Goal: Information Seeking & Learning: Learn about a topic

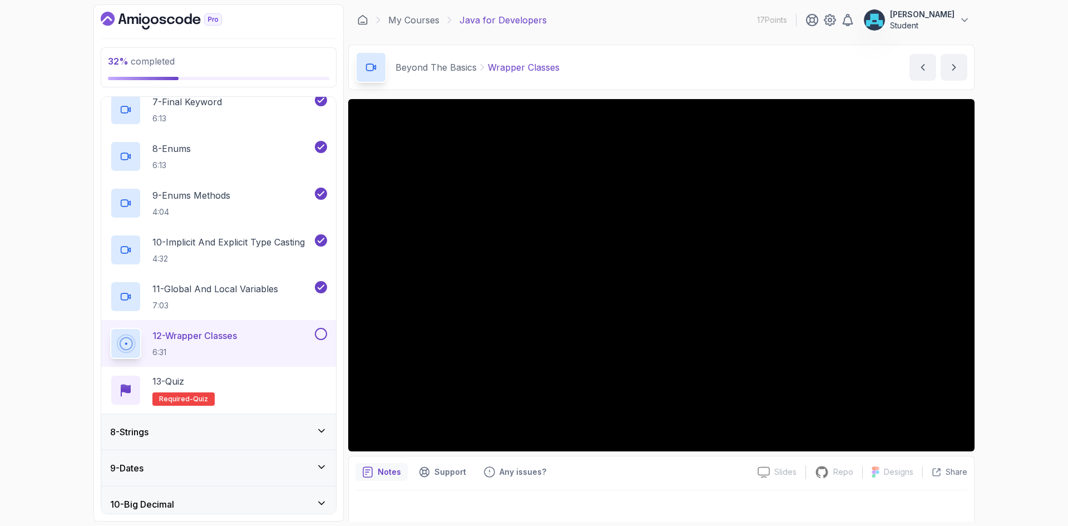
click at [620, 474] on div "Notes Support Any issues?" at bounding box center [551, 472] width 393 height 18
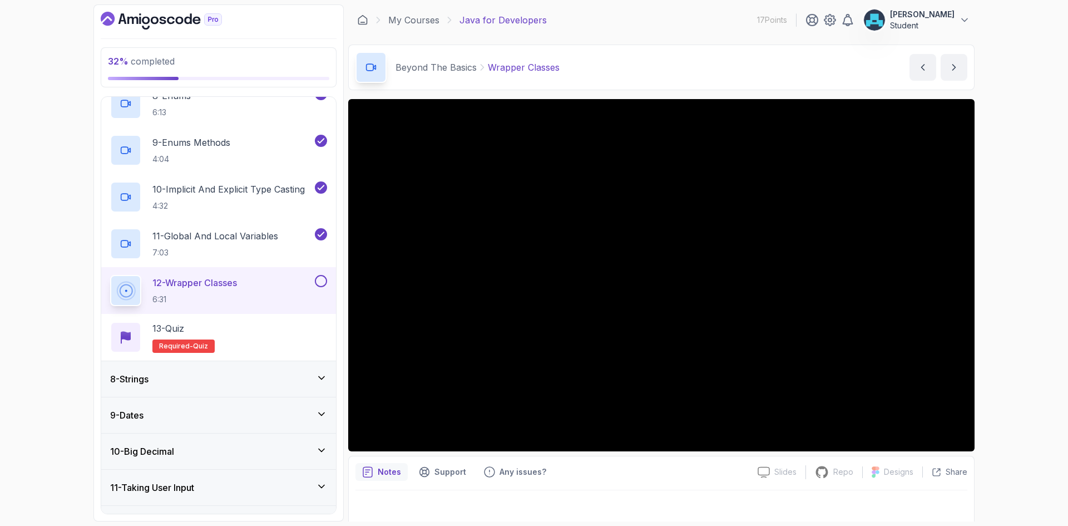
scroll to position [599, 0]
click at [321, 276] on button at bounding box center [321, 278] width 12 height 12
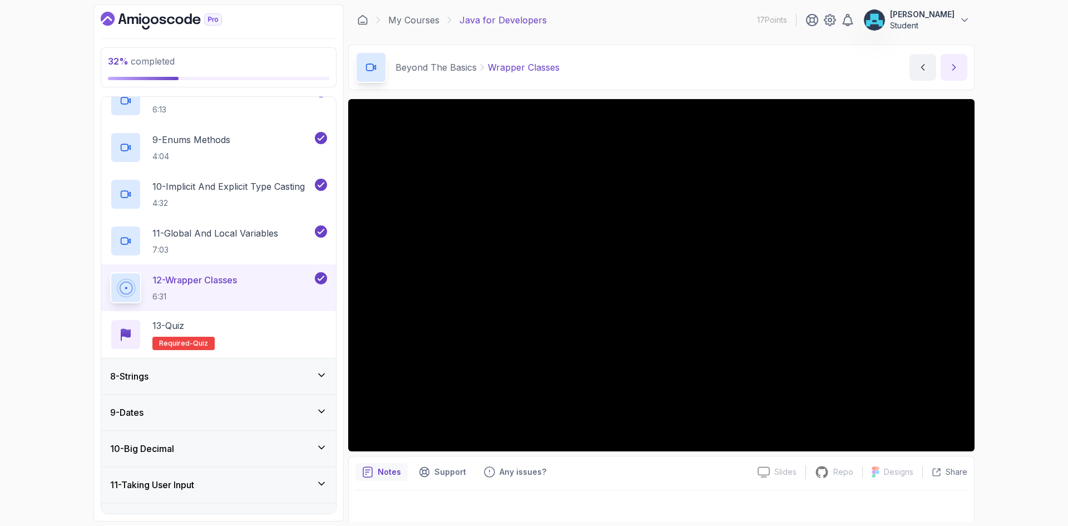
click at [950, 65] on icon "next content" at bounding box center [953, 67] width 11 height 11
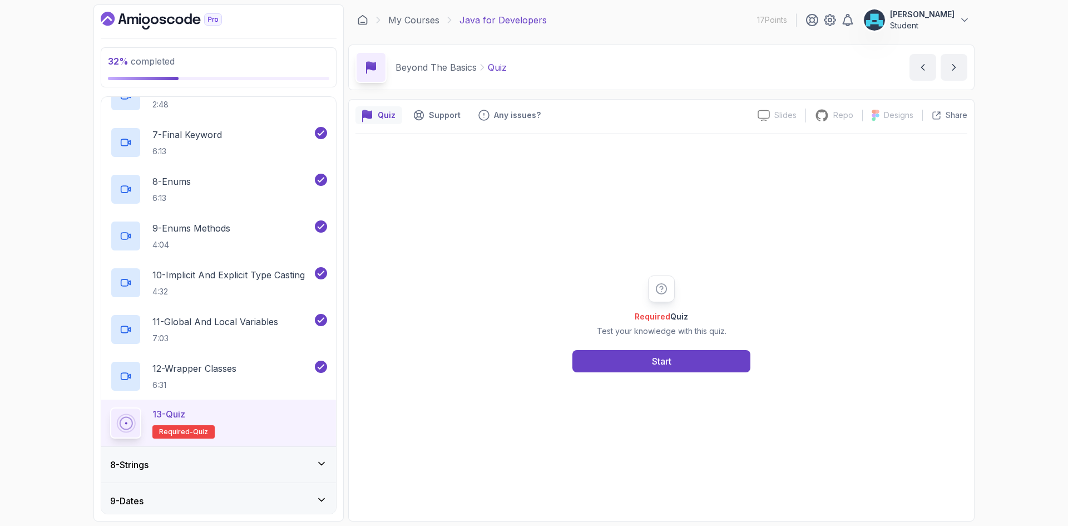
scroll to position [599, 0]
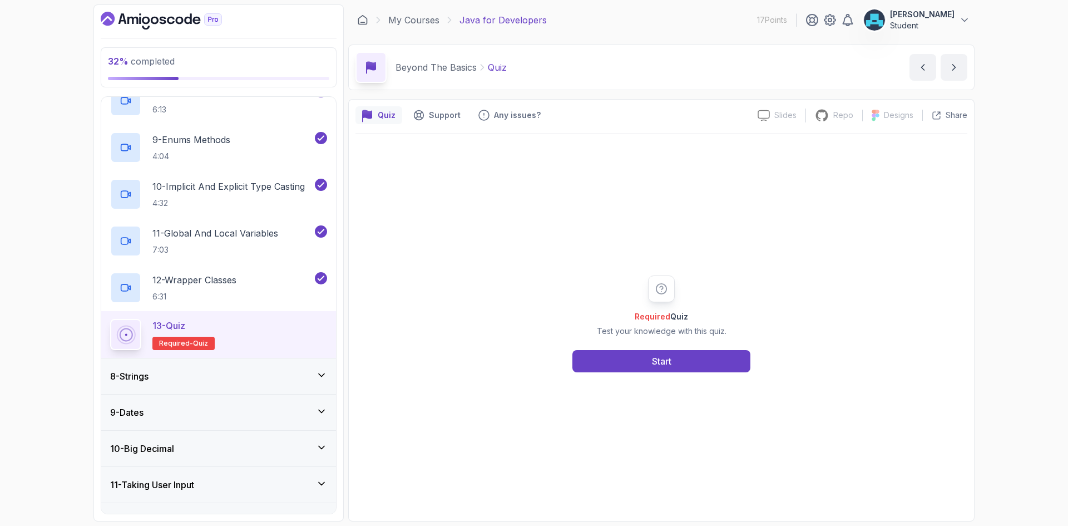
click at [953, 70] on icon "next content" at bounding box center [953, 67] width 11 height 11
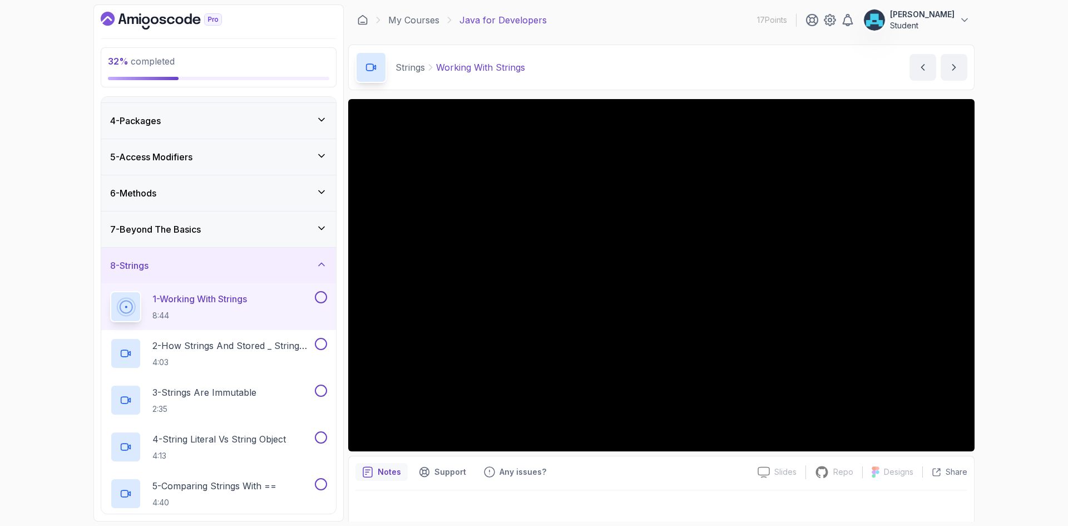
scroll to position [111, 0]
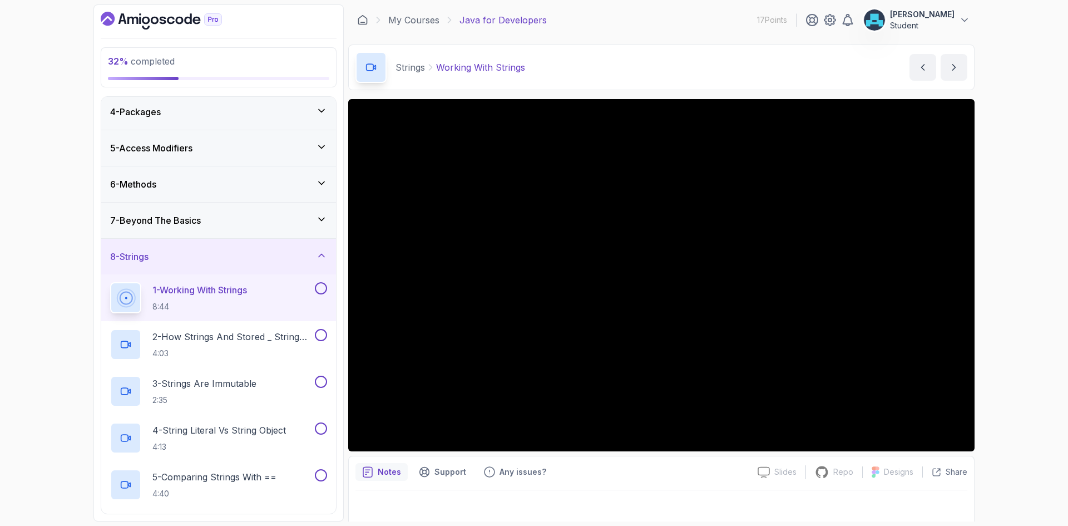
click at [158, 261] on div "8 - Strings" at bounding box center [218, 256] width 217 height 13
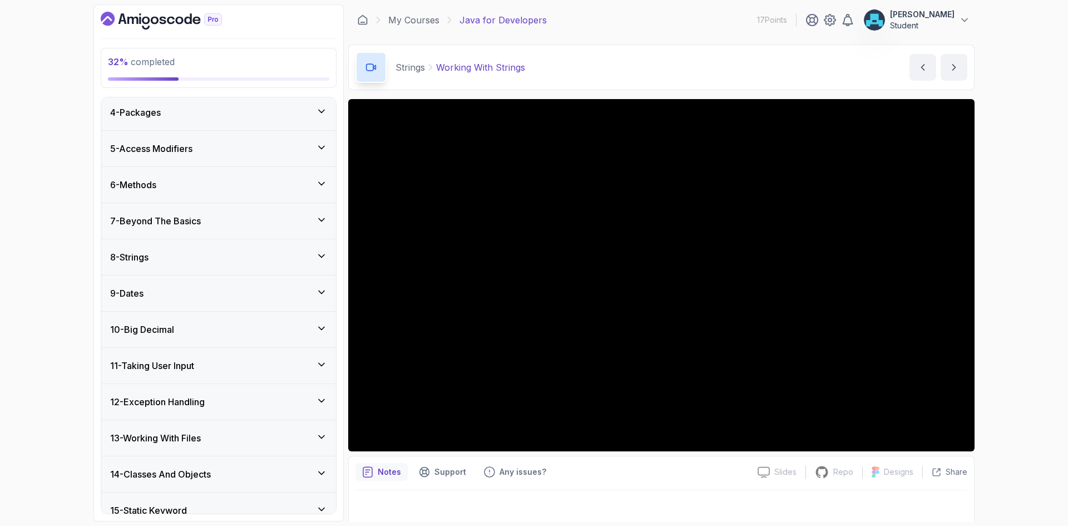
click at [158, 259] on div "8 - Strings" at bounding box center [218, 256] width 217 height 13
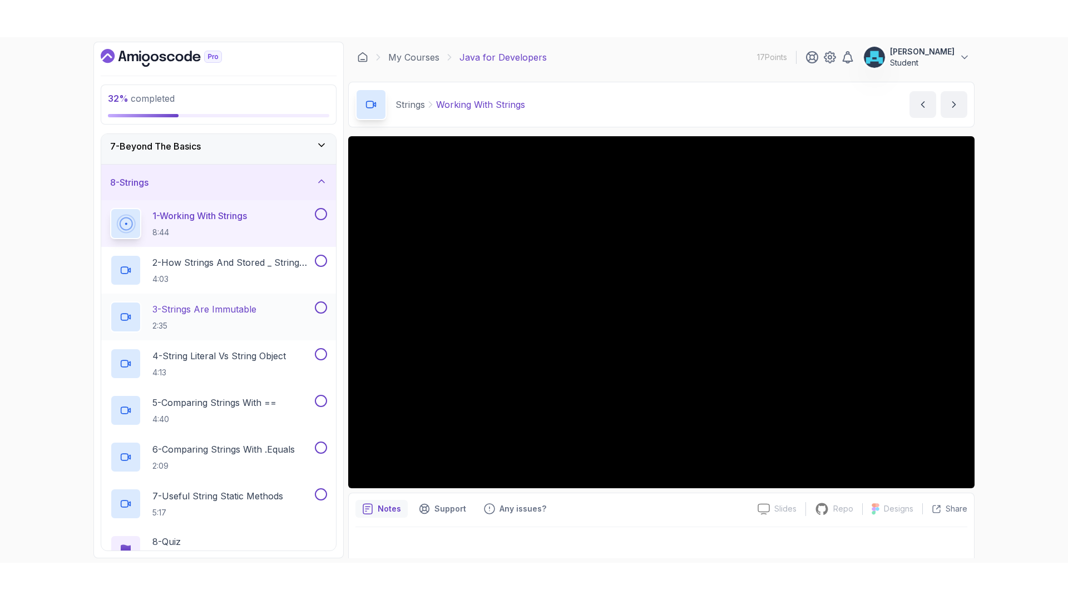
scroll to position [278, 0]
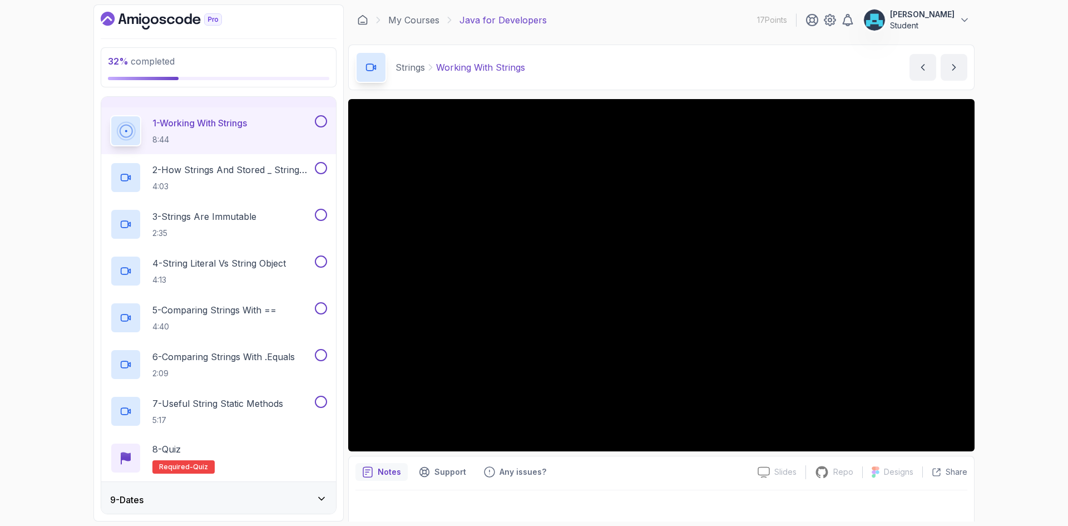
click at [321, 118] on button at bounding box center [321, 121] width 12 height 12
click at [321, 166] on button at bounding box center [321, 168] width 12 height 12
click at [950, 65] on icon "next content" at bounding box center [953, 67] width 11 height 11
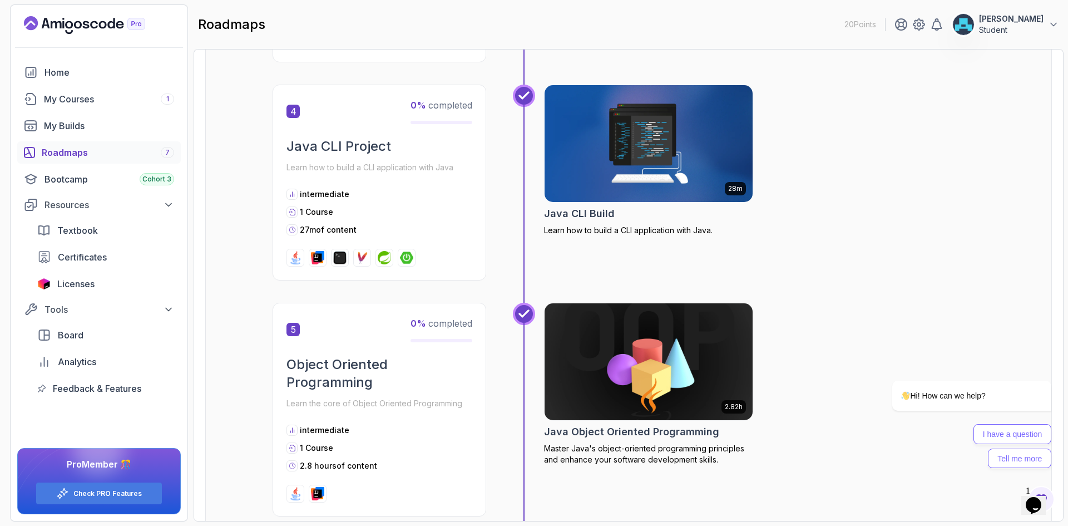
drag, startPoint x: 488, startPoint y: 49, endPoint x: 489, endPoint y: 36, distance: 13.9
drag, startPoint x: 489, startPoint y: 36, endPoint x: 489, endPoint y: 22, distance: 13.3
click at [489, 22] on div "roadmaps 20 Points [PERSON_NAME]" at bounding box center [629, 24] width 870 height 40
click at [488, 23] on div "roadmaps 20 Points [PERSON_NAME]" at bounding box center [629, 24] width 870 height 40
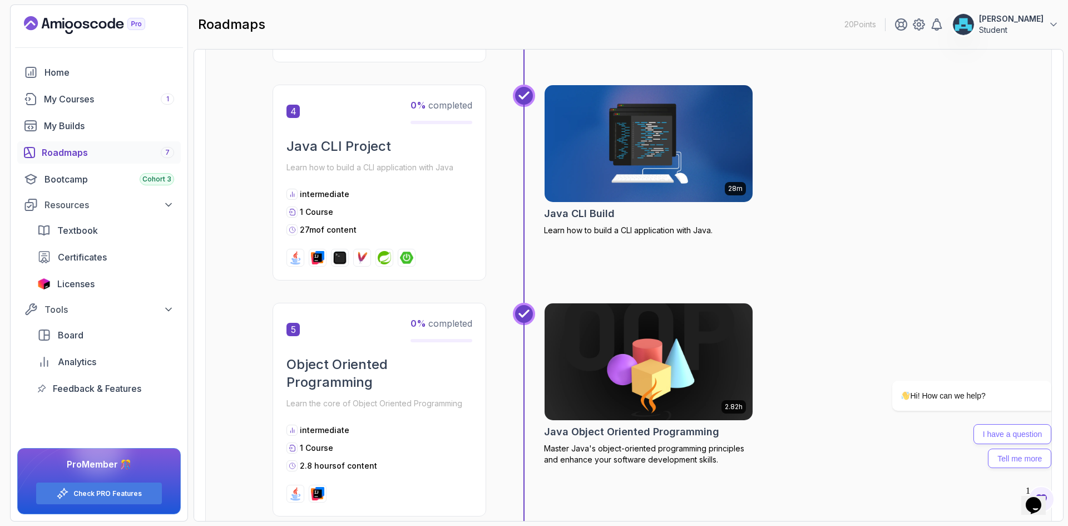
click at [488, 23] on div "roadmaps 20 Points [PERSON_NAME]" at bounding box center [629, 24] width 870 height 40
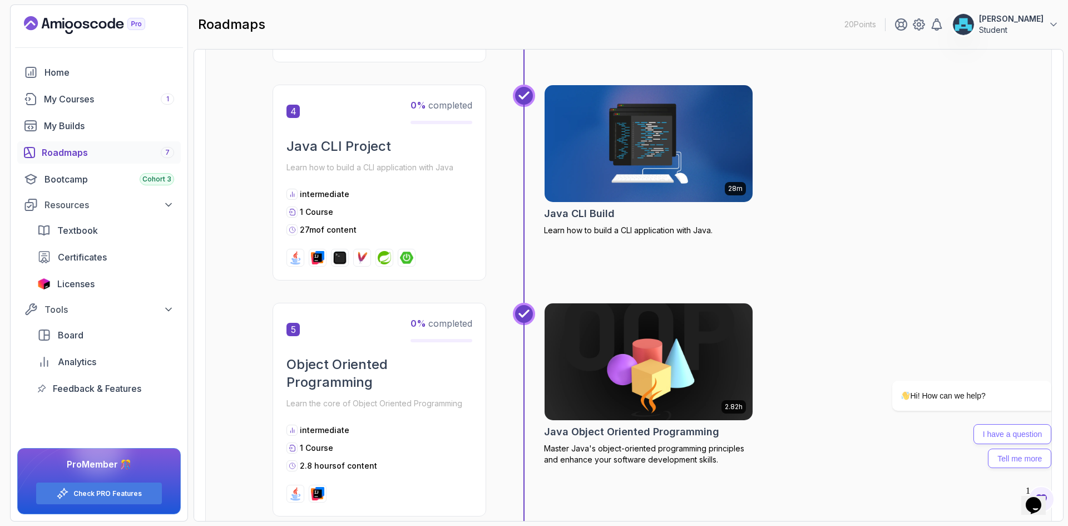
click at [487, 26] on div "roadmaps 20 Points [PERSON_NAME]" at bounding box center [629, 24] width 870 height 40
drag, startPoint x: 487, startPoint y: 24, endPoint x: 487, endPoint y: 16, distance: 8.3
click at [487, 11] on div "roadmaps 20 Points [PERSON_NAME]" at bounding box center [629, 24] width 870 height 40
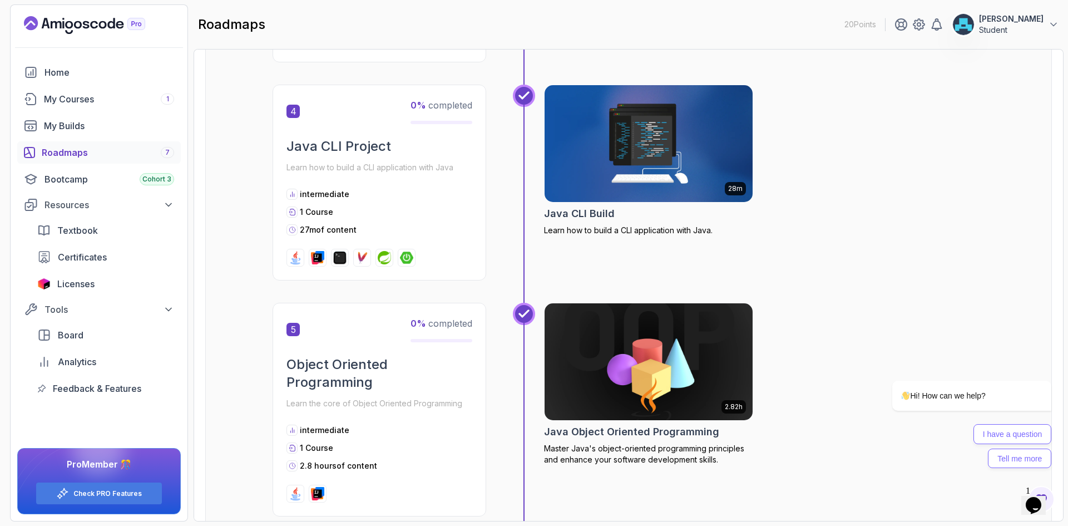
click at [487, 11] on div "roadmaps 20 Points [PERSON_NAME]" at bounding box center [629, 24] width 870 height 40
click at [487, 21] on div "roadmaps 20 Points [PERSON_NAME]" at bounding box center [629, 24] width 870 height 40
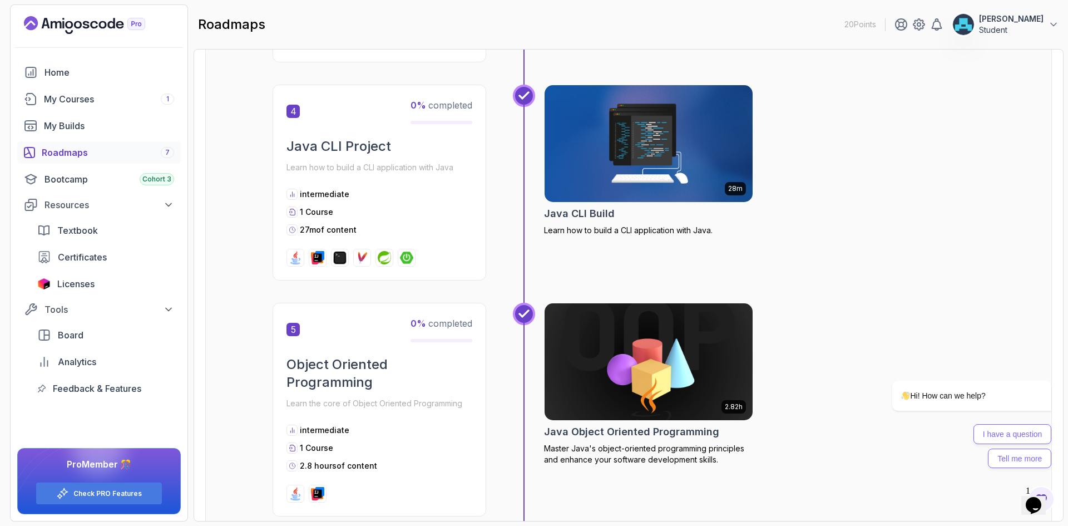
click at [487, 21] on div "roadmaps 20 Points [PERSON_NAME]" at bounding box center [629, 24] width 870 height 40
click at [487, 22] on div "roadmaps 20 Points [PERSON_NAME]" at bounding box center [629, 24] width 870 height 40
drag, startPoint x: 363, startPoint y: 19, endPoint x: 296, endPoint y: 13, distance: 67.0
drag, startPoint x: 296, startPoint y: 13, endPoint x: 284, endPoint y: 23, distance: 16.6
click at [275, 19] on div "roadmaps 20 Points [PERSON_NAME]" at bounding box center [629, 24] width 870 height 40
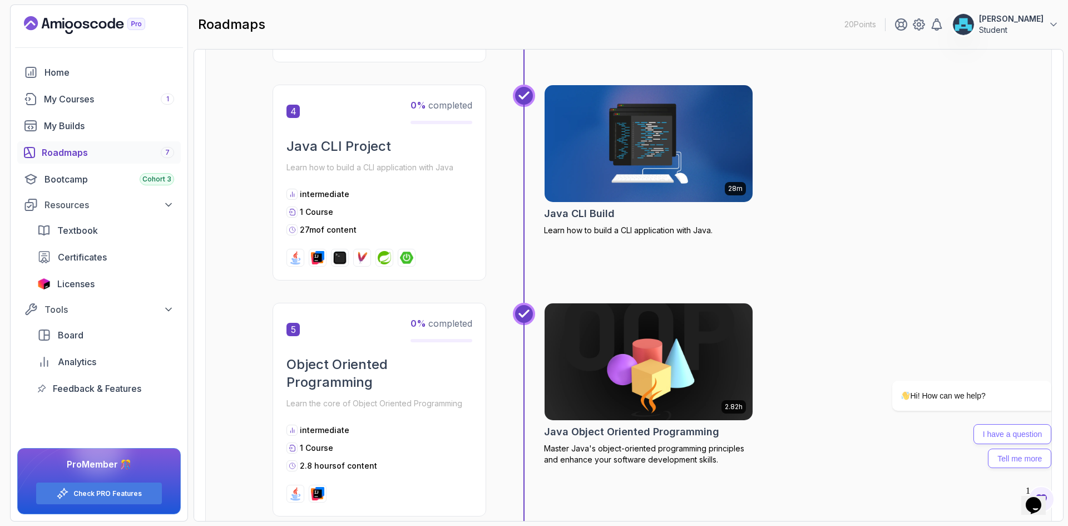
click at [275, 20] on div "roadmaps 20 Points [PERSON_NAME]" at bounding box center [629, 24] width 870 height 40
click at [275, 21] on div "roadmaps 20 Points [PERSON_NAME]" at bounding box center [629, 24] width 870 height 40
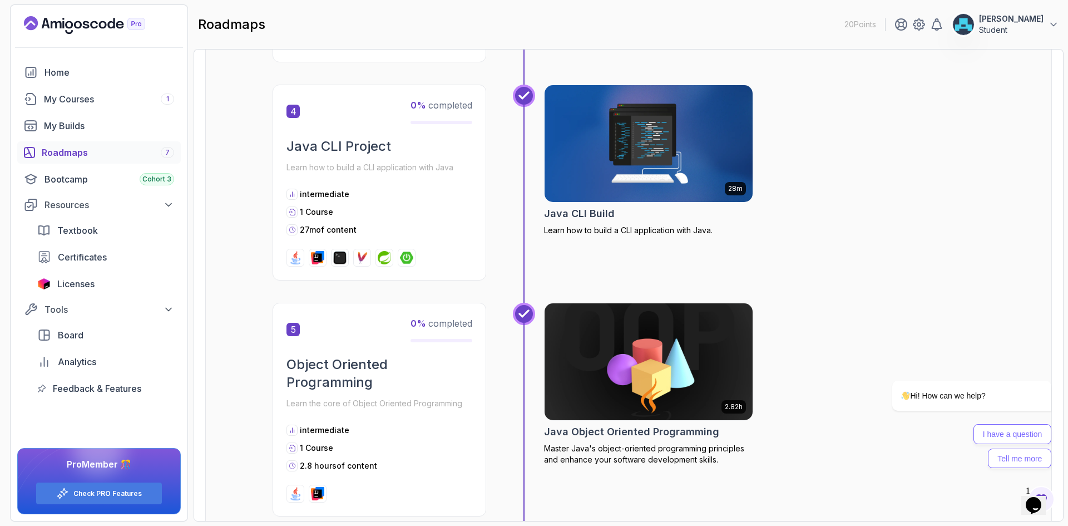
click at [275, 87] on div "4 0 % completed Java CLI Project Learn how to build a CLI application with Java…" at bounding box center [380, 183] width 214 height 196
click at [274, 88] on div "4 0 % completed Java CLI Project Learn how to build a CLI application with Java…" at bounding box center [380, 183] width 214 height 196
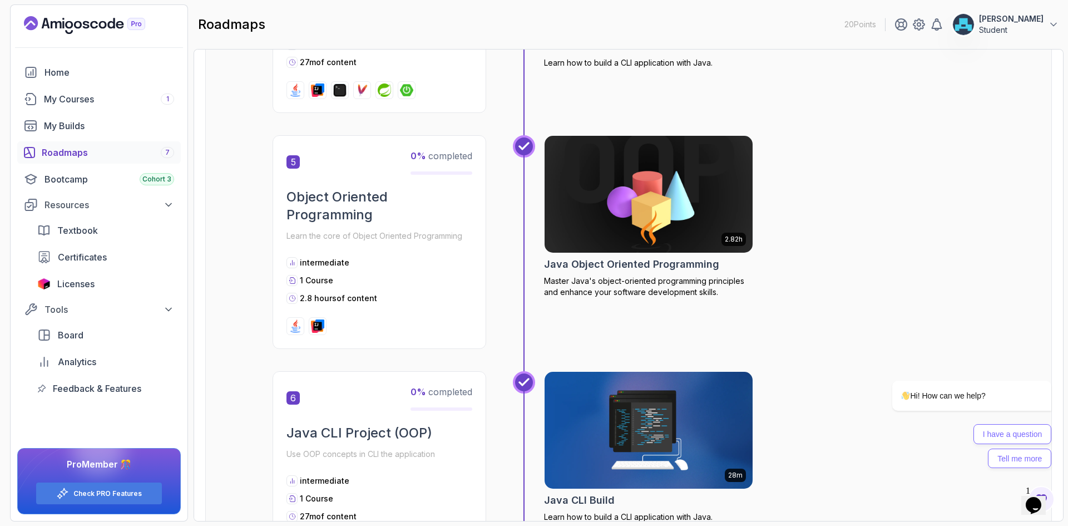
scroll to position [1057, 0]
click at [276, 86] on div "4 0 % completed Java CLI Project Learn how to build a CLI application with Java…" at bounding box center [380, 16] width 214 height 196
click at [275, 90] on div "4 0 % completed Java CLI Project Learn how to build a CLI application with Java…" at bounding box center [380, 16] width 214 height 196
click at [274, 90] on div "4 0 % completed Java CLI Project Learn how to build a CLI application with Java…" at bounding box center [380, 16] width 214 height 196
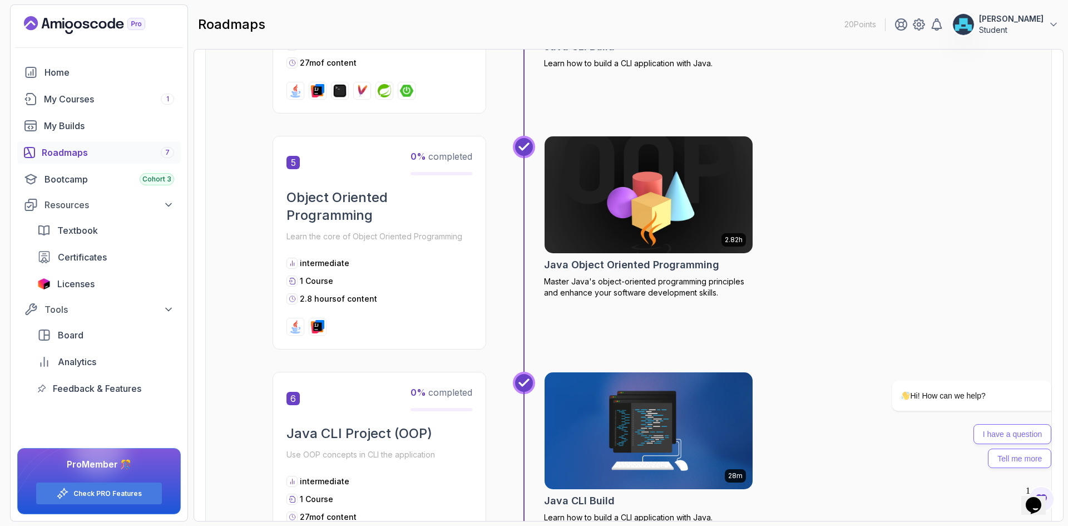
click at [274, 90] on div "4 0 % completed Java CLI Project Learn how to build a CLI application with Java…" at bounding box center [380, 16] width 214 height 196
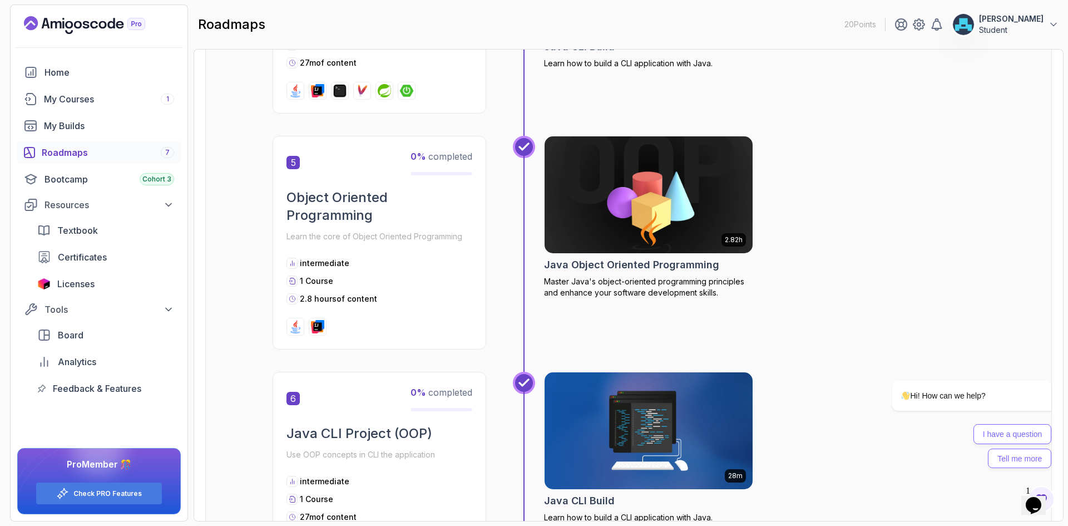
click at [274, 90] on div "4 0 % completed Java CLI Project Learn how to build a CLI application with Java…" at bounding box center [380, 16] width 214 height 196
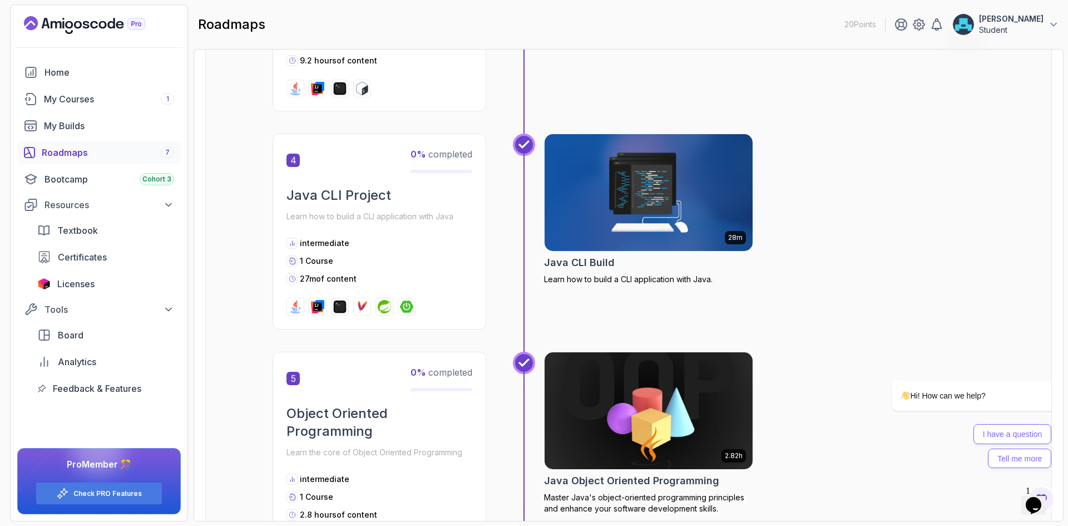
scroll to position [834, 0]
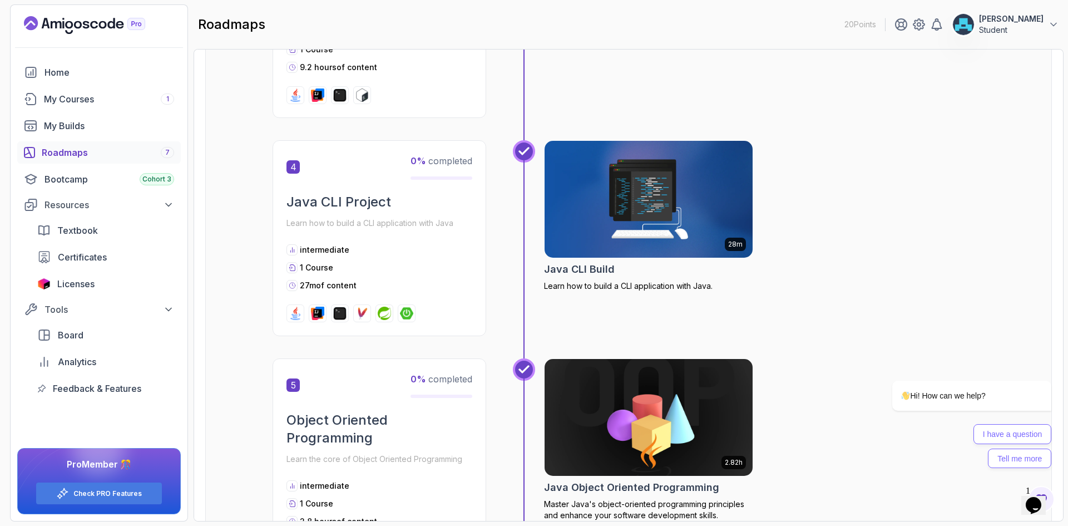
click at [274, 91] on div "3 32 % completed Java For Developers Deepen your understanding of Java with adv…" at bounding box center [380, 4] width 214 height 227
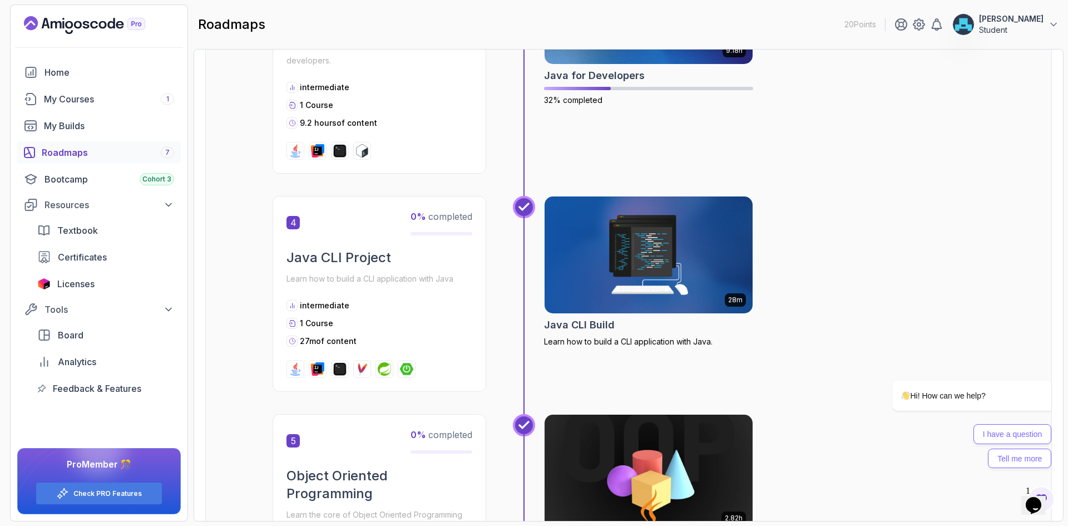
click at [274, 91] on div "3 32 % completed Java For Developers Deepen your understanding of Java with adv…" at bounding box center [380, 60] width 214 height 227
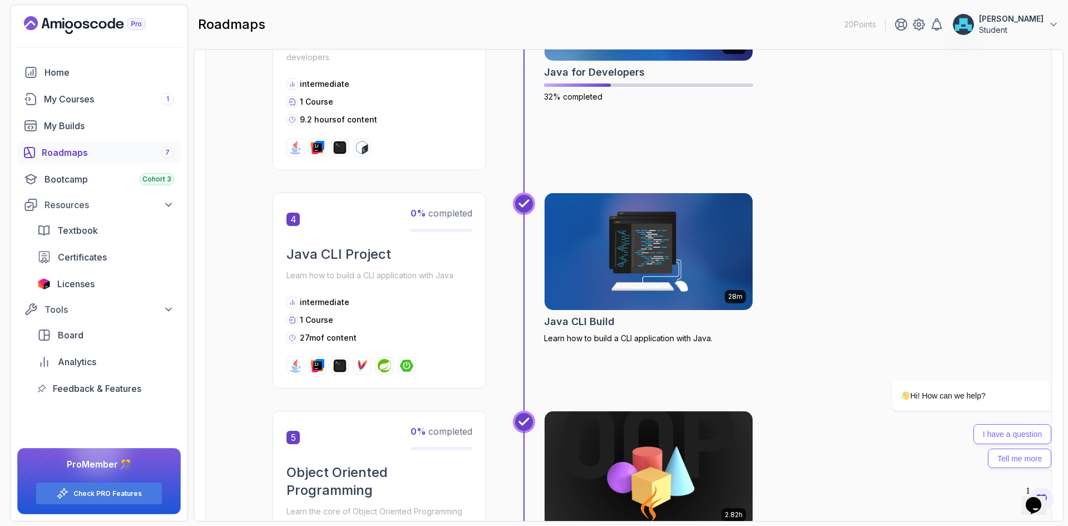
drag, startPoint x: 274, startPoint y: 91, endPoint x: 275, endPoint y: 100, distance: 9.5
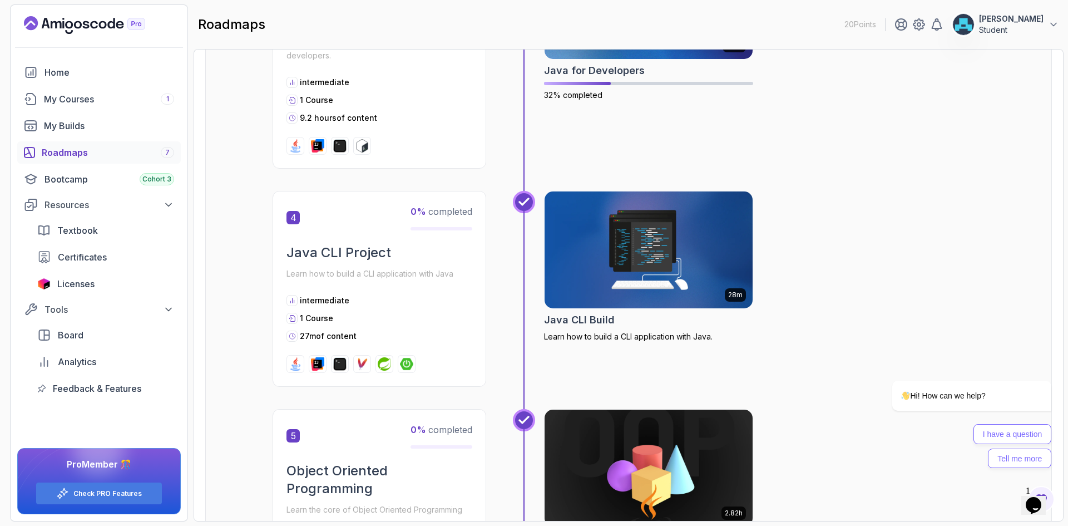
click at [275, 100] on div "3 32 % completed Java For Developers Deepen your understanding of Java with adv…" at bounding box center [380, 55] width 214 height 227
click at [274, 126] on div "3 32 % completed Java For Developers Deepen your understanding of Java with adv…" at bounding box center [380, 55] width 214 height 227
click at [274, 128] on div "3 32 % completed Java For Developers Deepen your understanding of Java with adv…" at bounding box center [380, 55] width 214 height 227
click at [275, 126] on div "3 32 % completed Java For Developers Deepen your understanding of Java with adv…" at bounding box center [380, 55] width 214 height 227
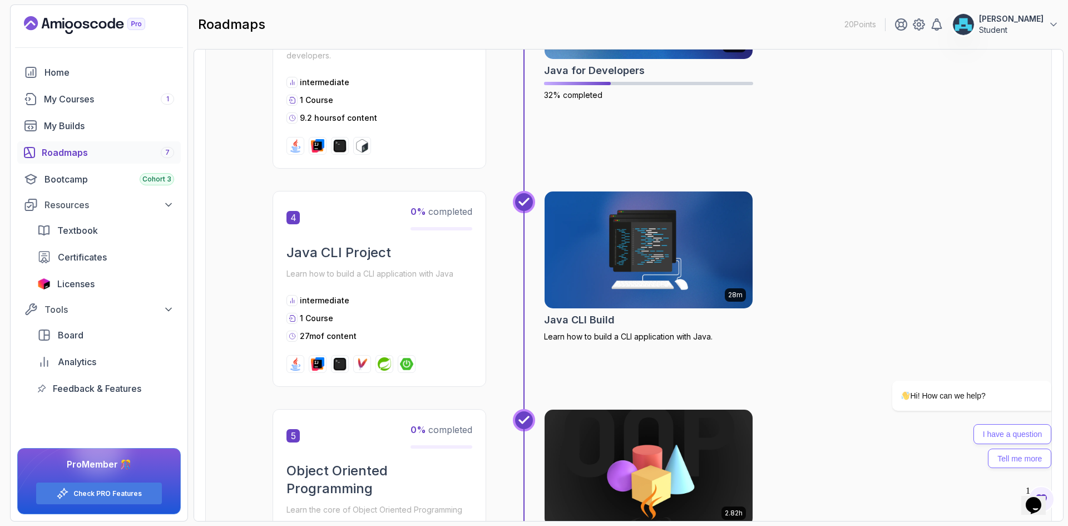
click at [275, 126] on div "3 32 % completed Java For Developers Deepen your understanding of Java with adv…" at bounding box center [380, 55] width 214 height 227
click at [275, 128] on div "3 32 % completed Java For Developers Deepen your understanding of Java with adv…" at bounding box center [380, 55] width 214 height 227
click at [275, 127] on div "3 32 % completed Java For Developers Deepen your understanding of Java with adv…" at bounding box center [380, 55] width 214 height 227
